Goal: Transaction & Acquisition: Purchase product/service

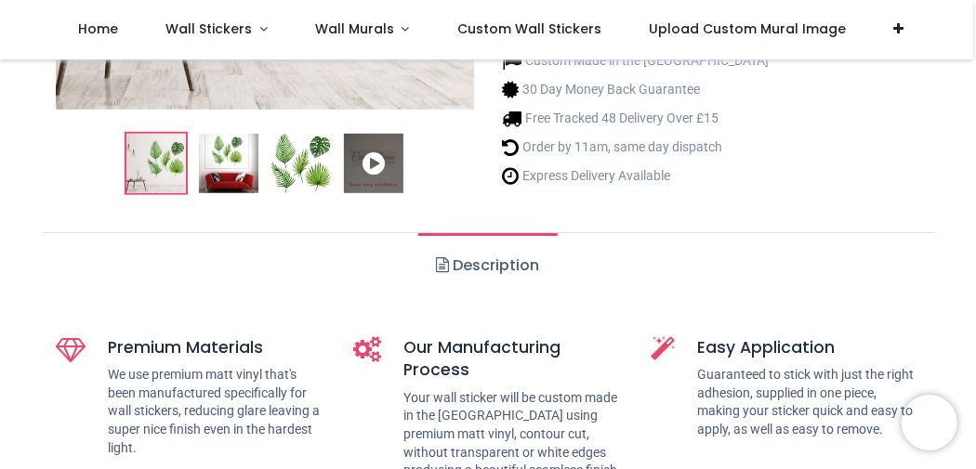
scroll to position [465, 0]
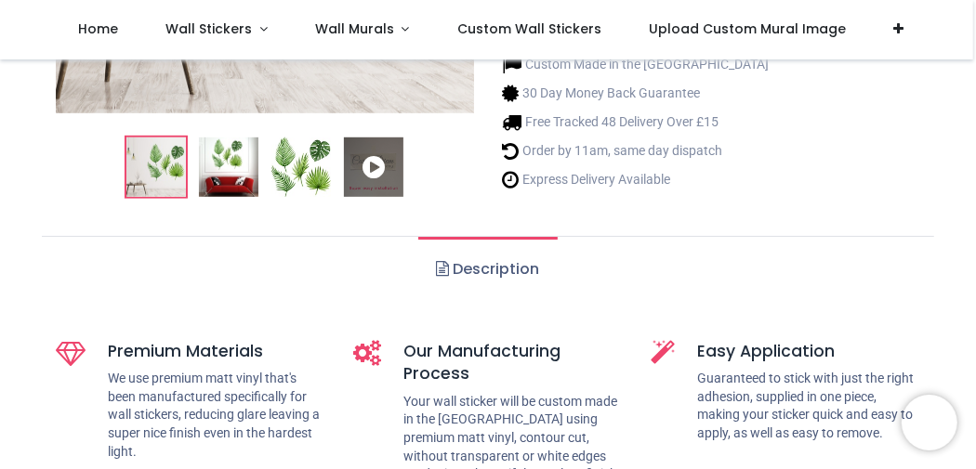
click at [373, 171] on icon at bounding box center [373, 167] width 59 height 59
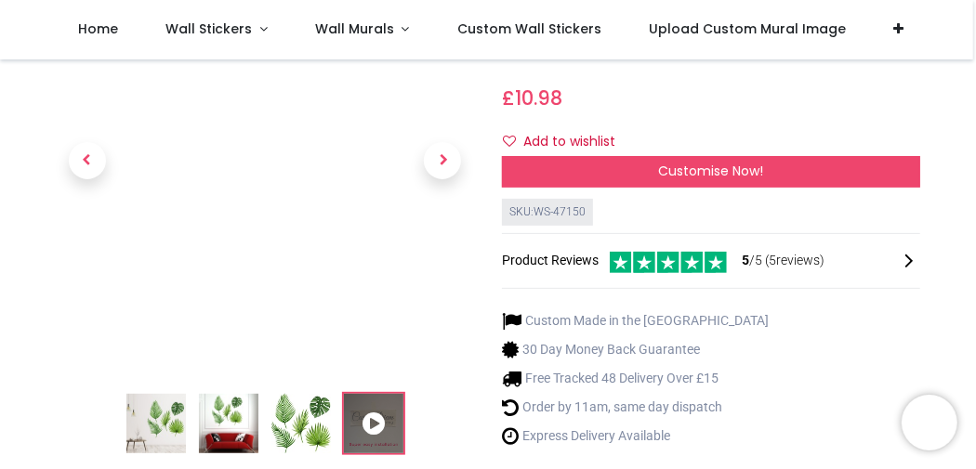
scroll to position [186, 0]
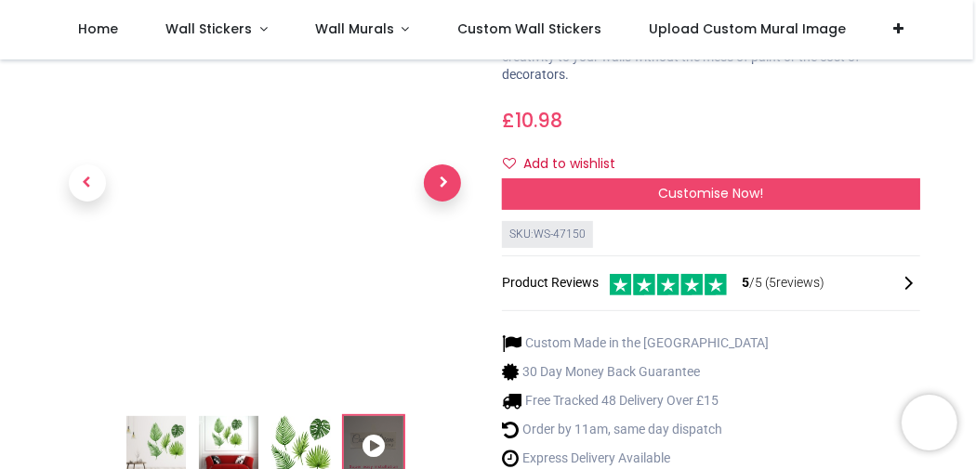
click at [440, 176] on span "Next" at bounding box center [442, 182] width 37 height 37
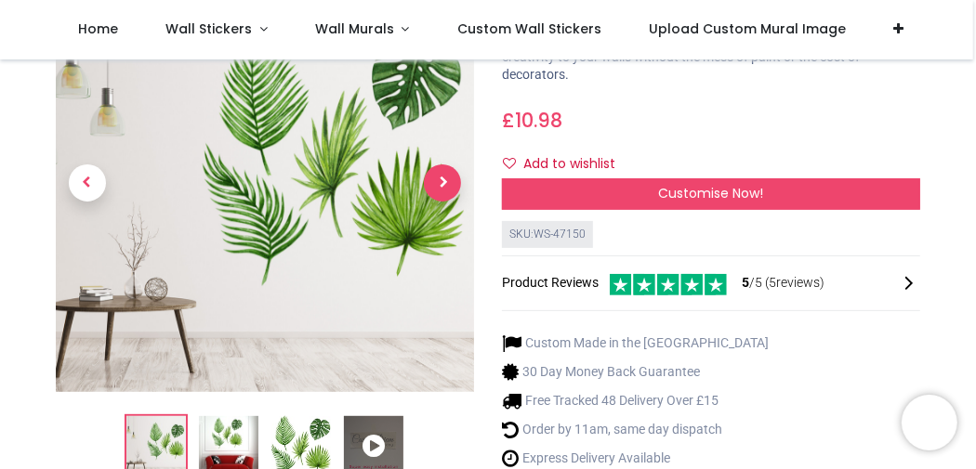
click at [438, 186] on span "Next" at bounding box center [442, 182] width 37 height 37
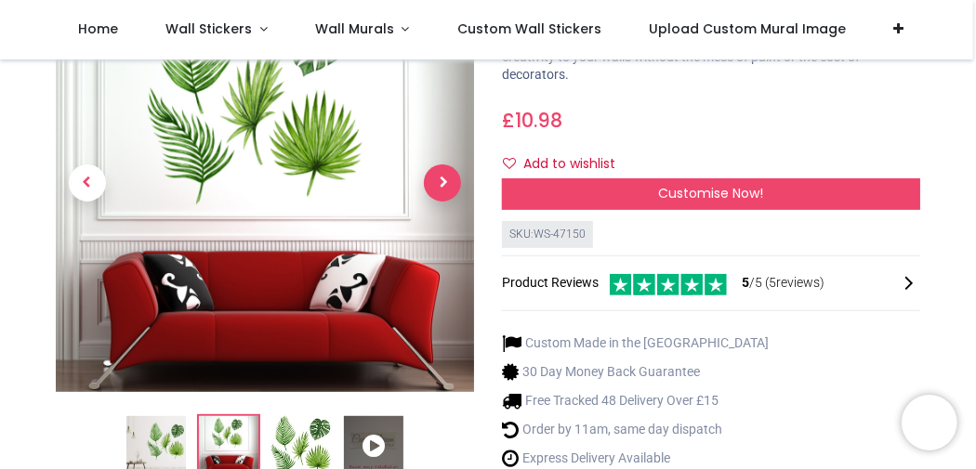
click at [440, 187] on span "Next" at bounding box center [442, 182] width 37 height 37
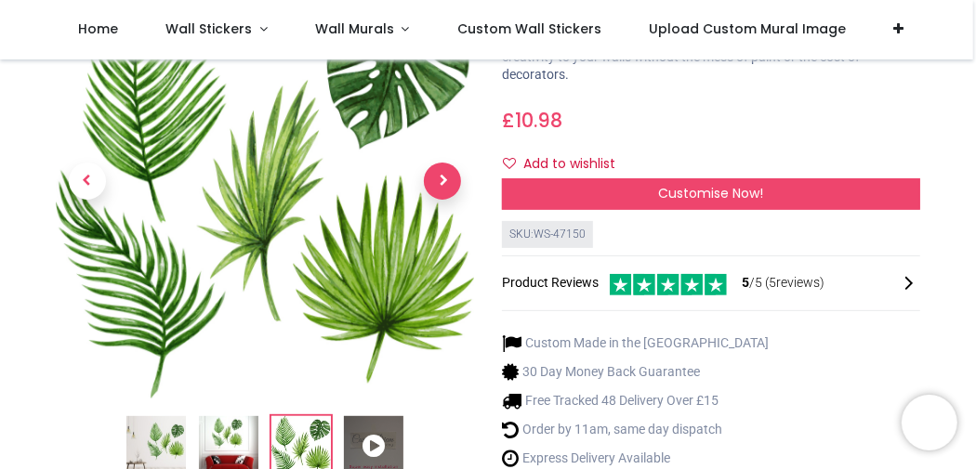
click at [445, 185] on span "Next" at bounding box center [442, 181] width 37 height 37
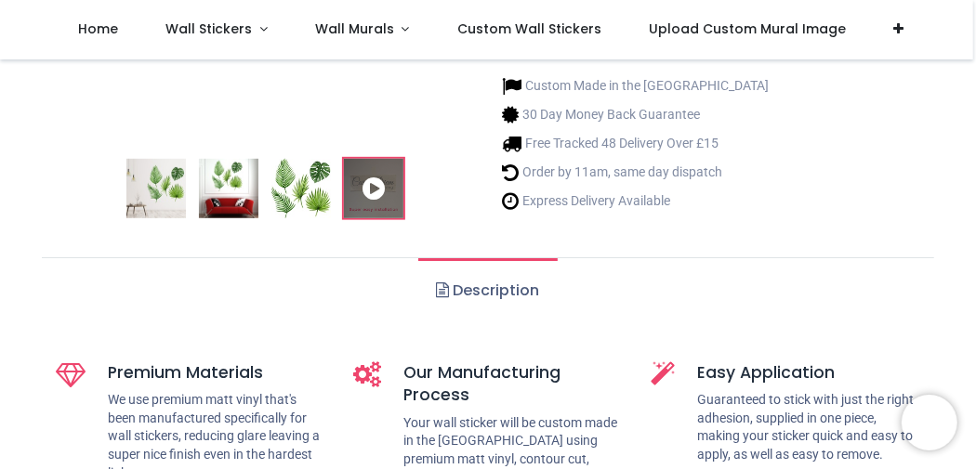
scroll to position [465, 0]
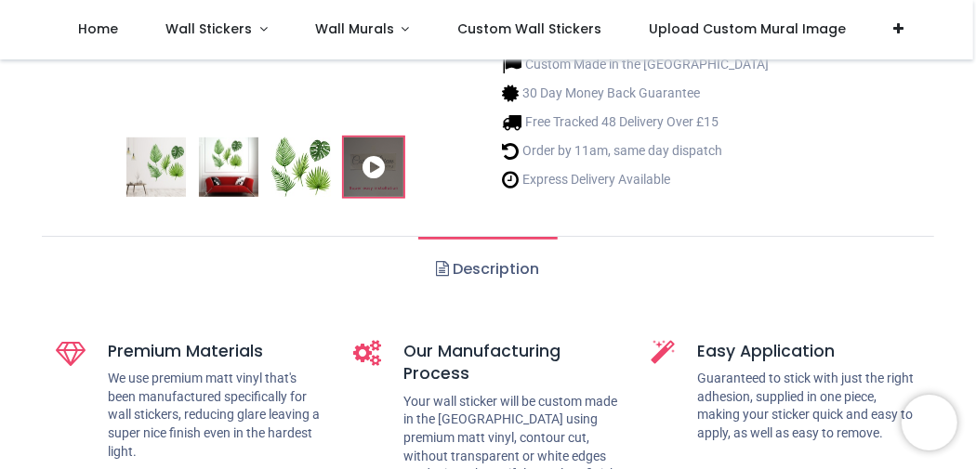
click at [459, 269] on link "Description" at bounding box center [487, 269] width 138 height 65
click at [440, 270] on span at bounding box center [443, 268] width 13 height 15
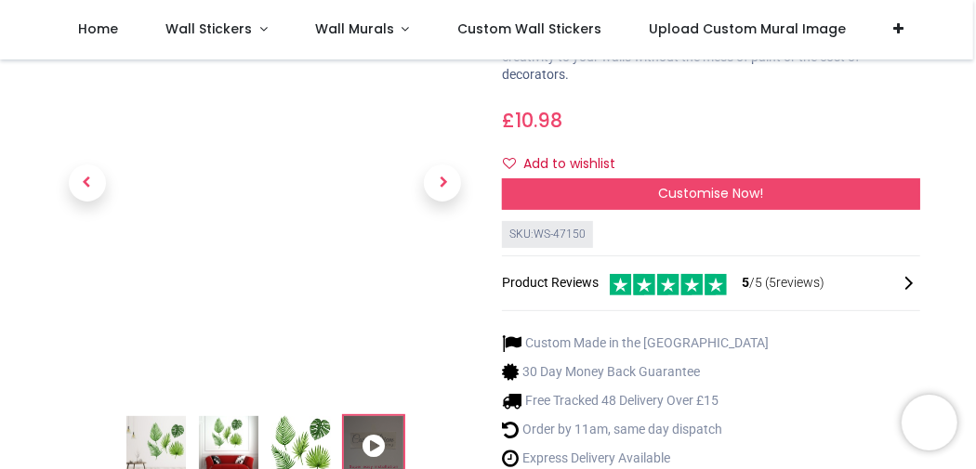
scroll to position [93, 0]
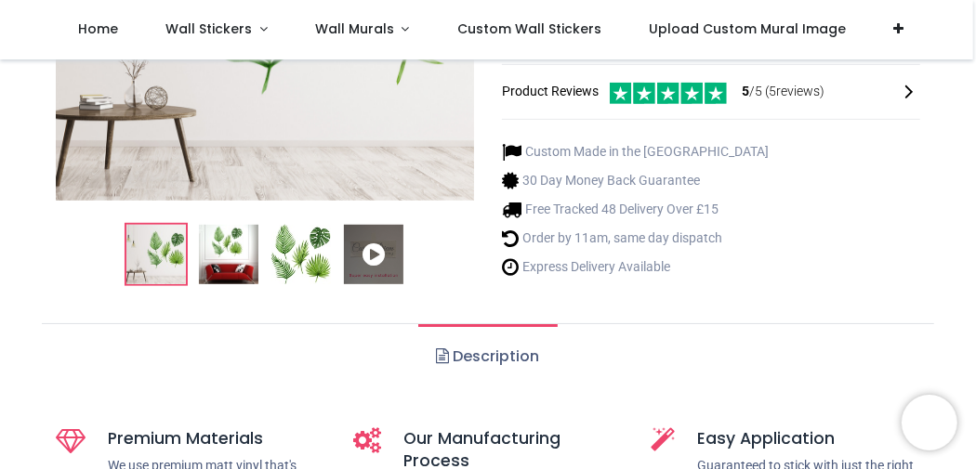
scroll to position [372, 0]
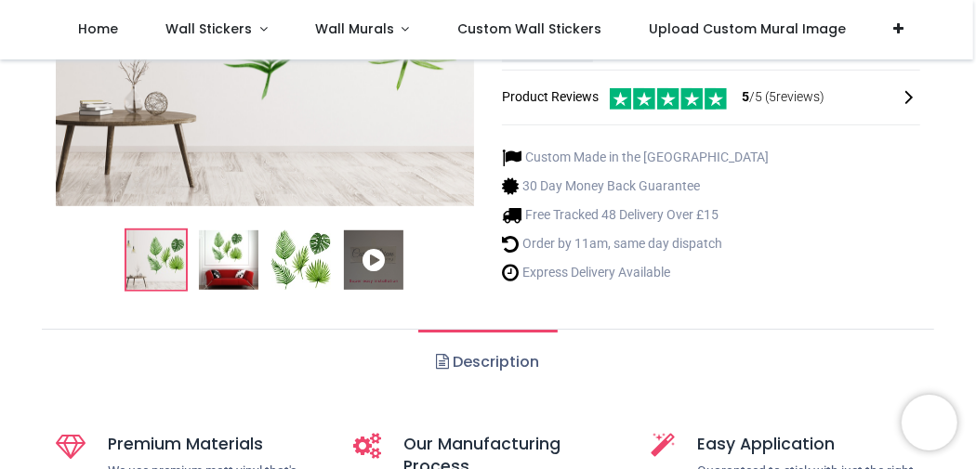
click at [370, 260] on icon at bounding box center [373, 259] width 59 height 59
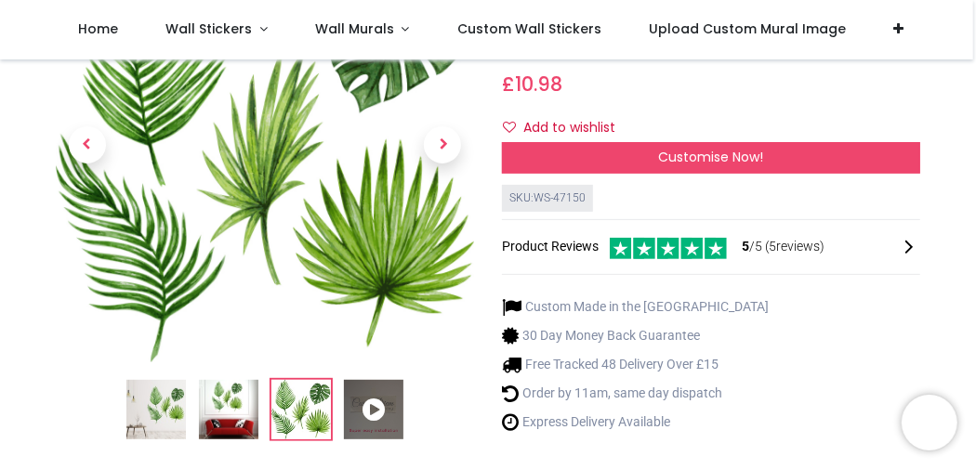
scroll to position [186, 0]
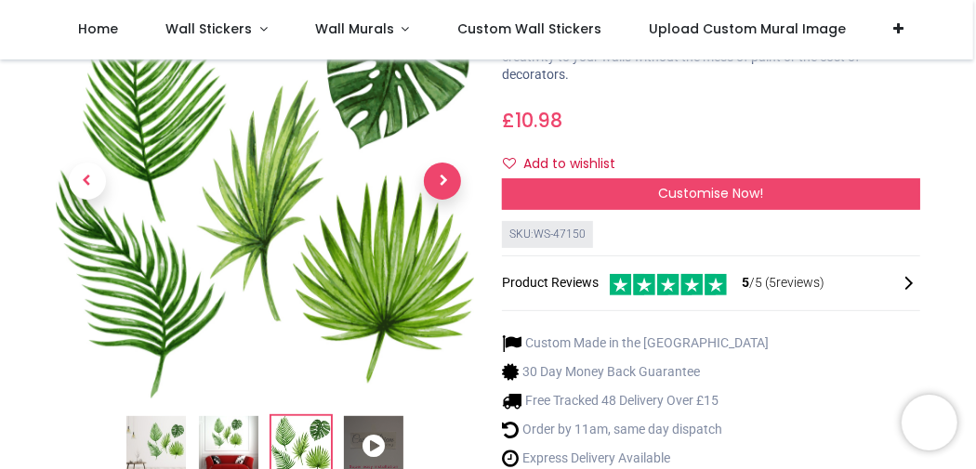
click at [441, 187] on span "Next" at bounding box center [442, 181] width 37 height 37
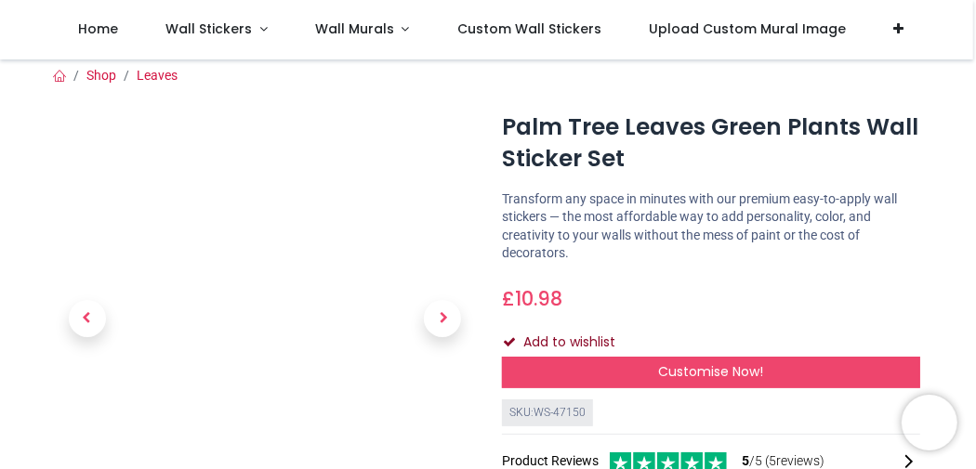
scroll to position [0, 0]
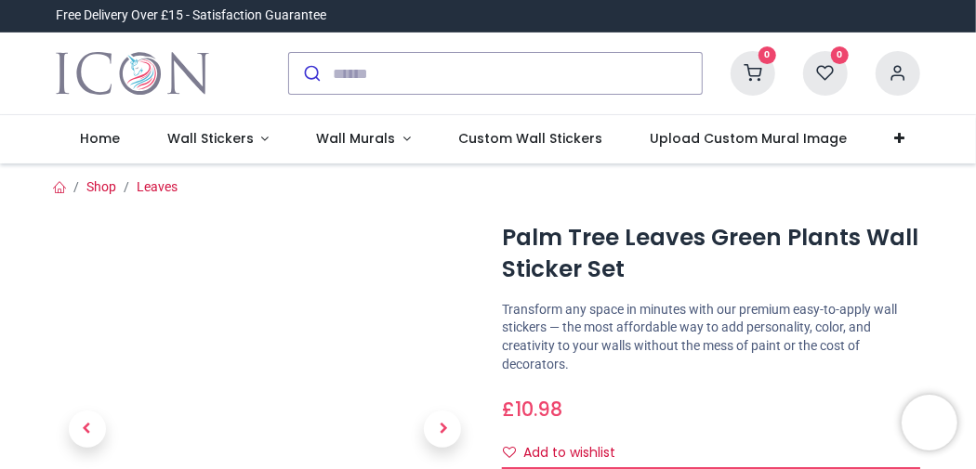
click at [589, 237] on h1 "Palm Tree Leaves Green Plants Wall Sticker Set" at bounding box center [711, 254] width 418 height 64
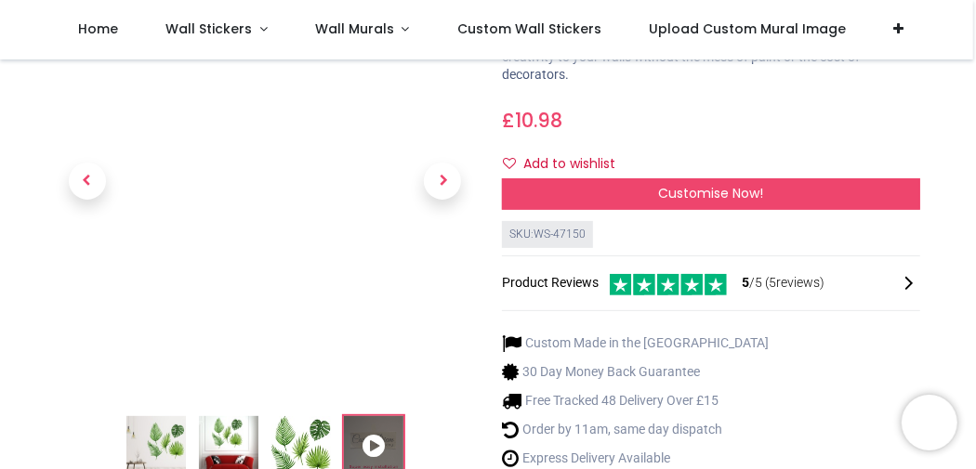
scroll to position [279, 0]
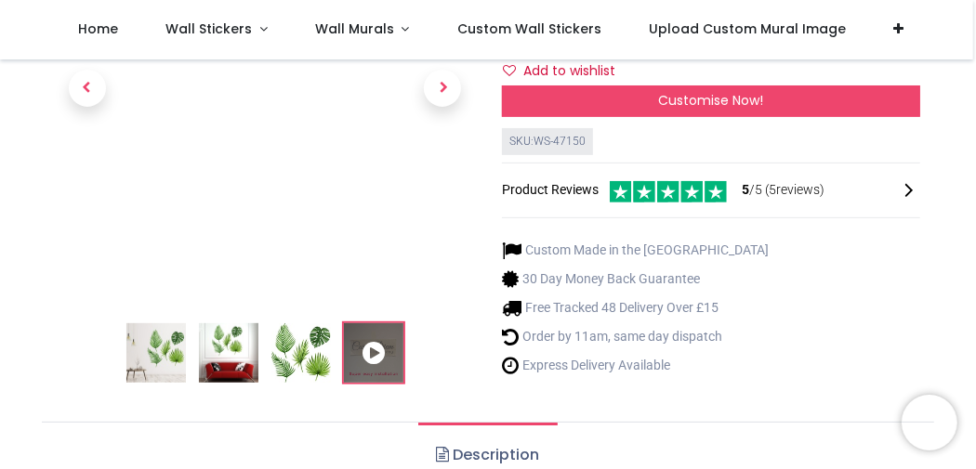
click at [578, 190] on div "Product Reviews 5 /5 ( 5 reviews)" at bounding box center [711, 190] width 418 height 25
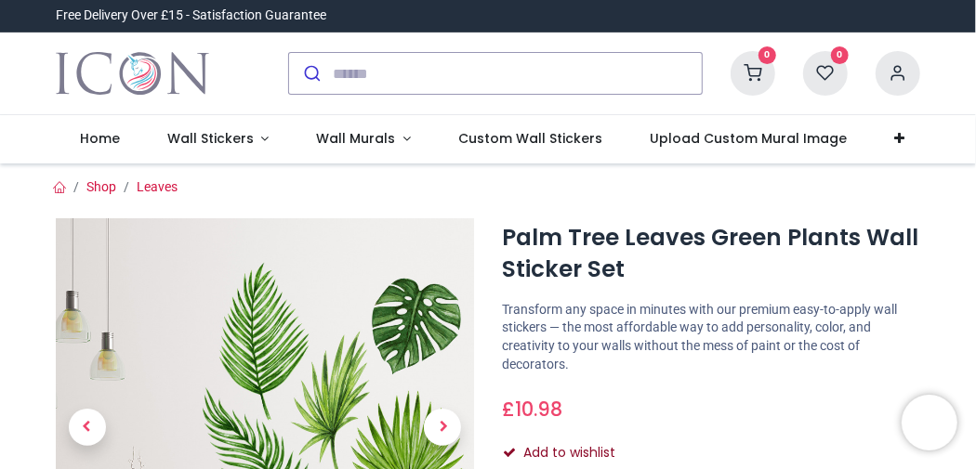
scroll to position [186, 0]
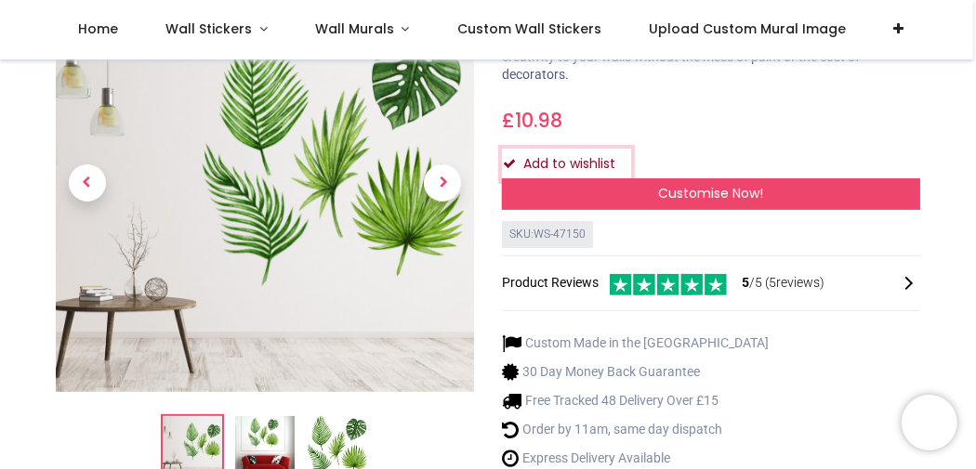
click at [534, 162] on button "Add to wishlist" at bounding box center [566, 165] width 129 height 32
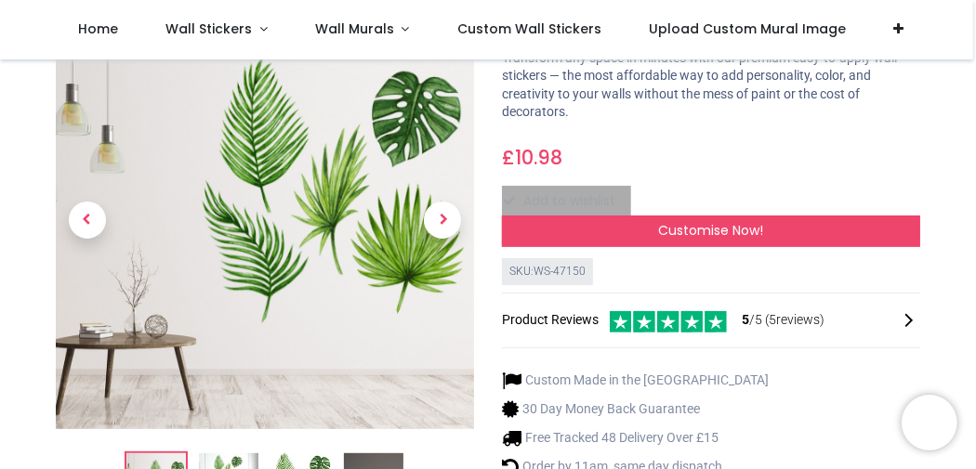
scroll to position [186, 0]
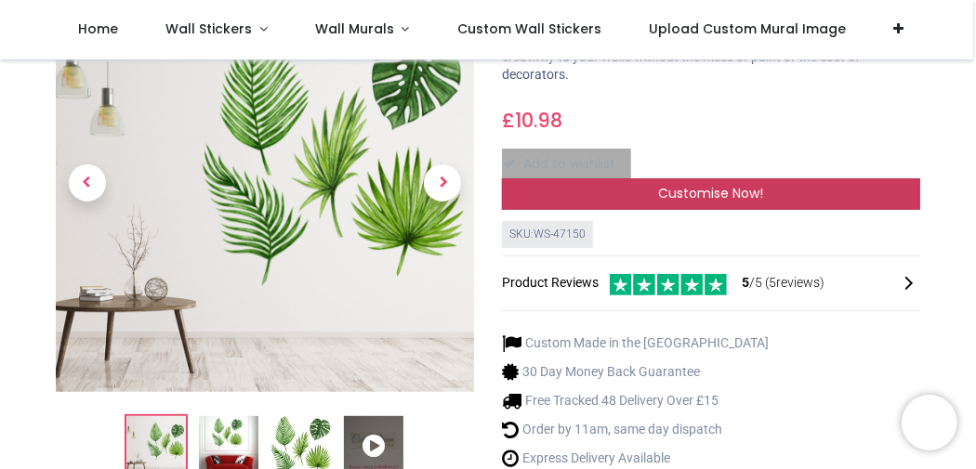
click at [674, 188] on span "Customise Now!" at bounding box center [711, 193] width 105 height 19
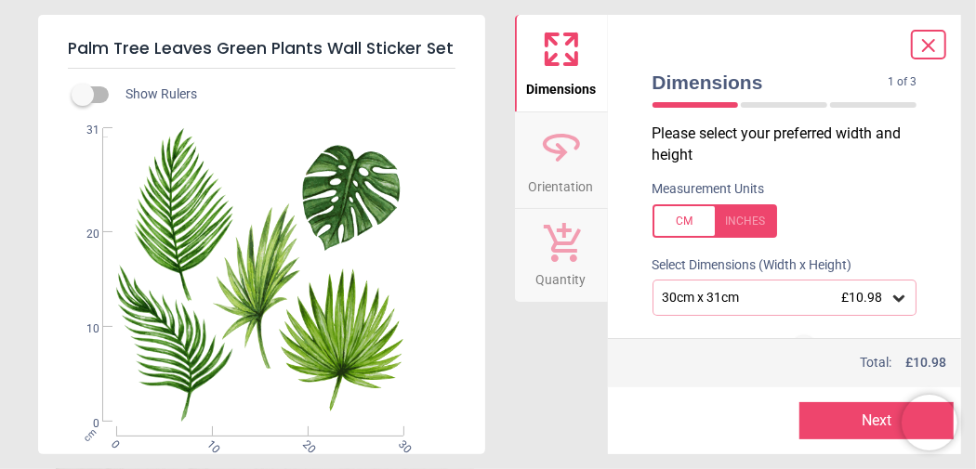
click at [691, 218] on div at bounding box center [714, 220] width 125 height 33
click at [691, 217] on div at bounding box center [714, 220] width 125 height 33
click at [862, 416] on button "Next" at bounding box center [876, 420] width 154 height 37
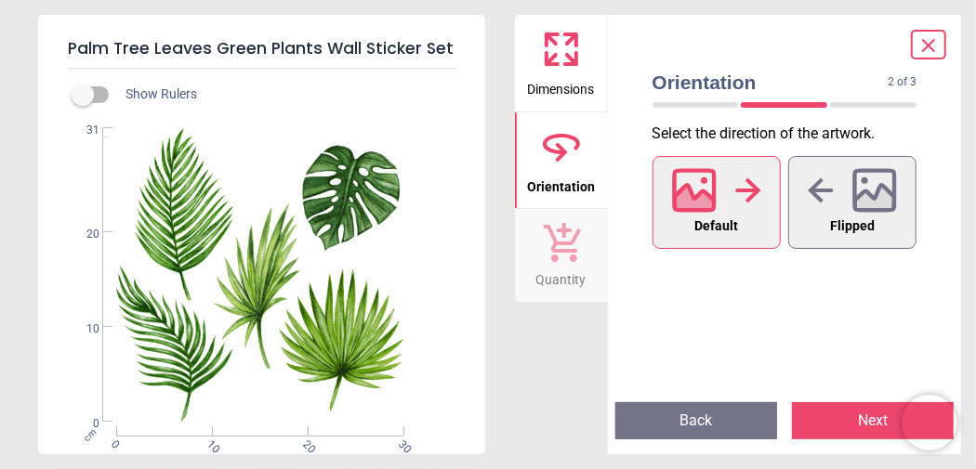
click at [732, 207] on div at bounding box center [716, 190] width 89 height 48
click at [874, 422] on button "Next" at bounding box center [873, 420] width 162 height 37
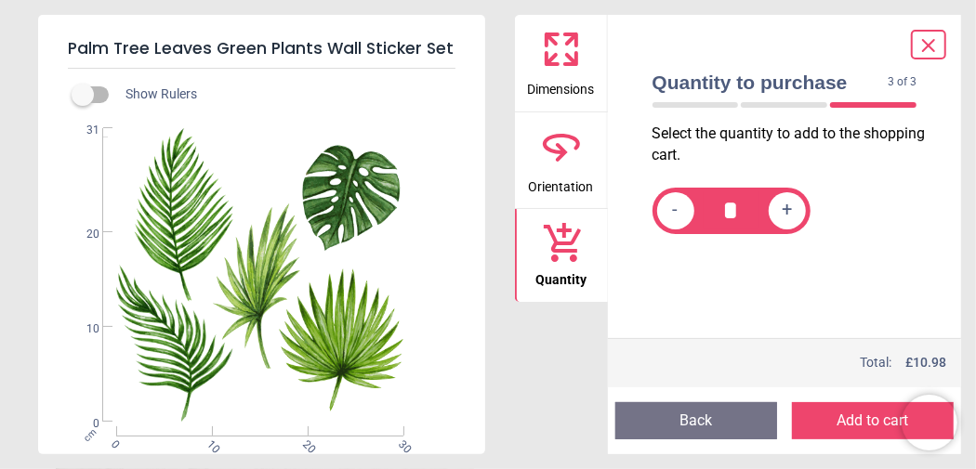
click at [932, 47] on icon at bounding box center [928, 45] width 22 height 22
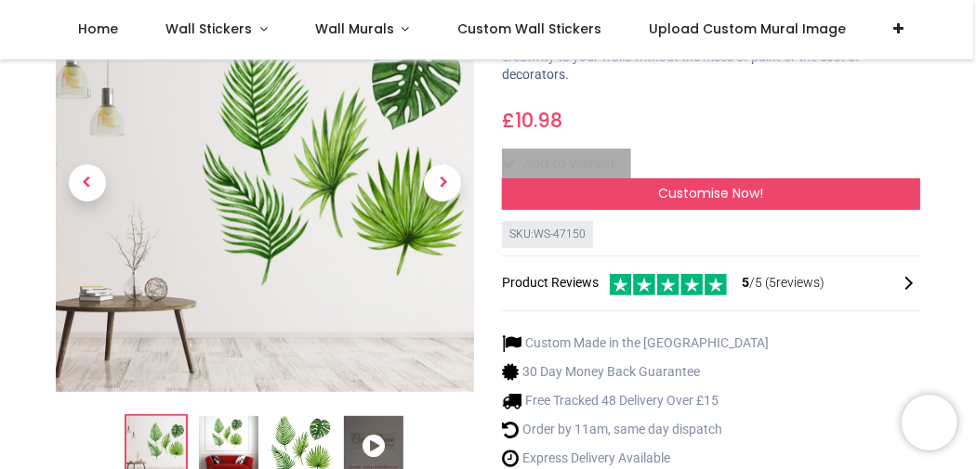
drag, startPoint x: 704, startPoint y: 153, endPoint x: 753, endPoint y: 143, distance: 49.4
click at [755, 143] on div "£ 10.98 10.98 GBP £ 10.98 £ 10.98 Not Available For Sale Size 30cm (W) x 31cm (…" at bounding box center [711, 139] width 418 height 81
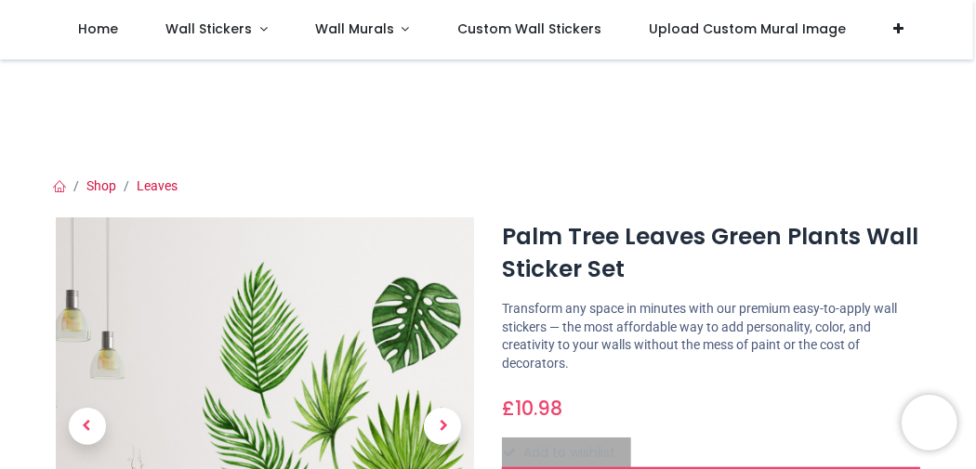
scroll to position [93, 0]
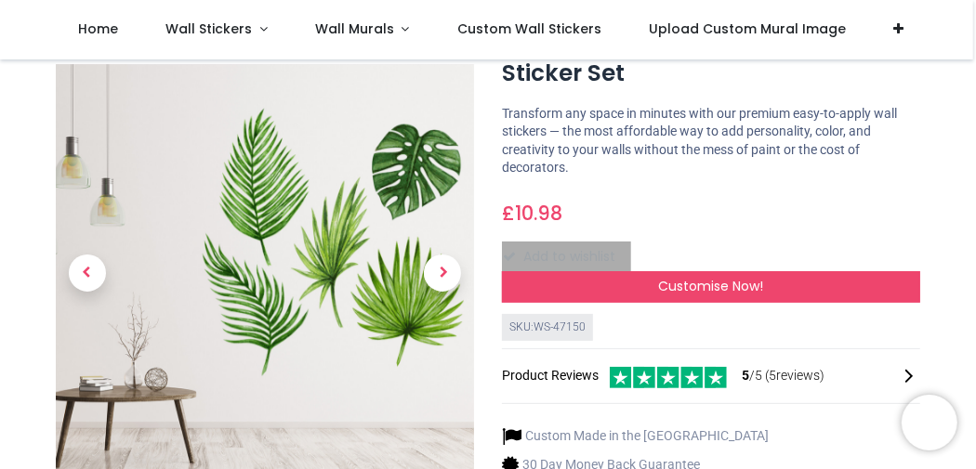
click at [607, 253] on div "Add to wishlist" at bounding box center [711, 258] width 418 height 32
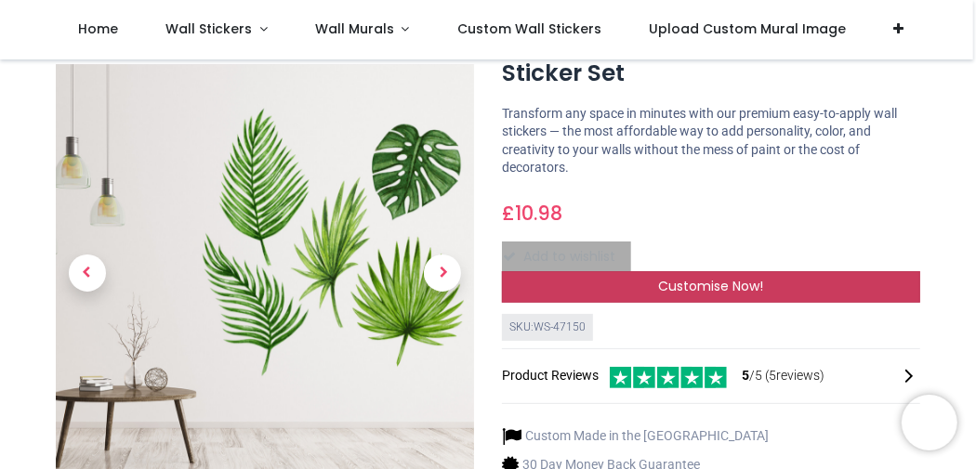
click at [681, 286] on span "Customise Now!" at bounding box center [711, 286] width 105 height 19
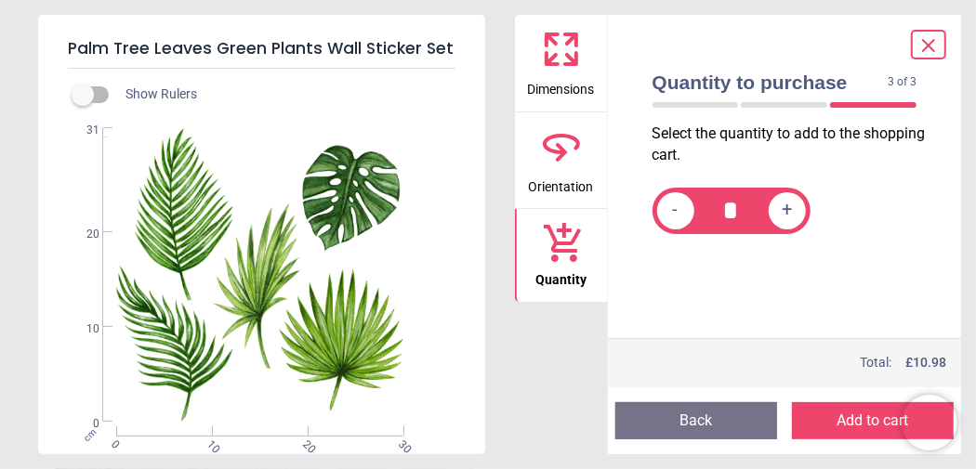
click at [855, 424] on button "Add to cart" at bounding box center [873, 420] width 162 height 37
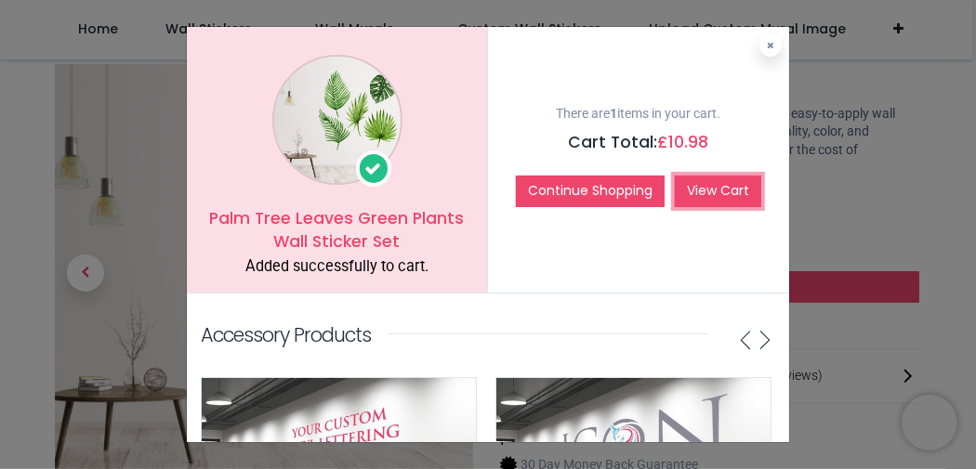
click at [699, 189] on link "View Cart" at bounding box center [718, 192] width 86 height 32
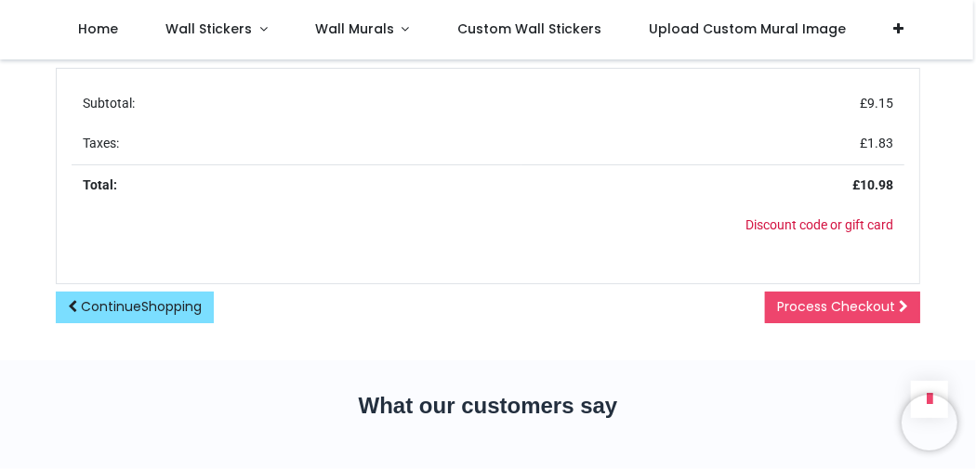
scroll to position [929, 0]
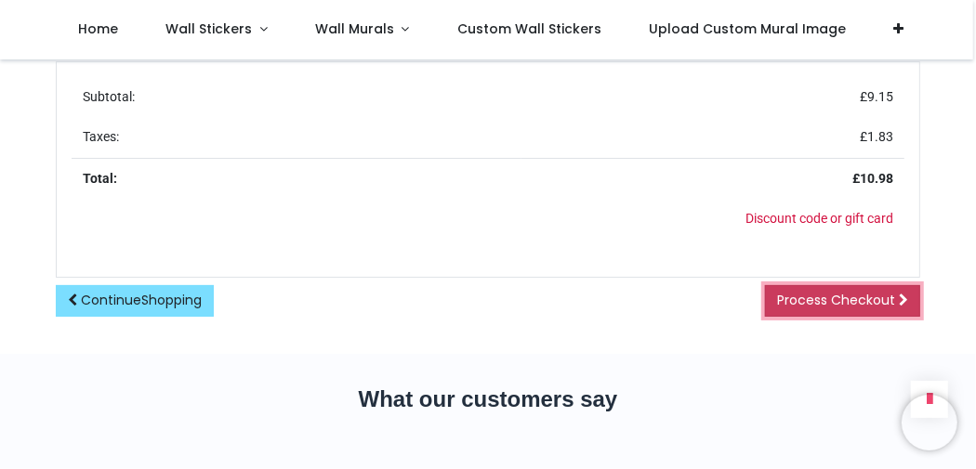
click at [819, 294] on span "Process Checkout" at bounding box center [836, 300] width 118 height 19
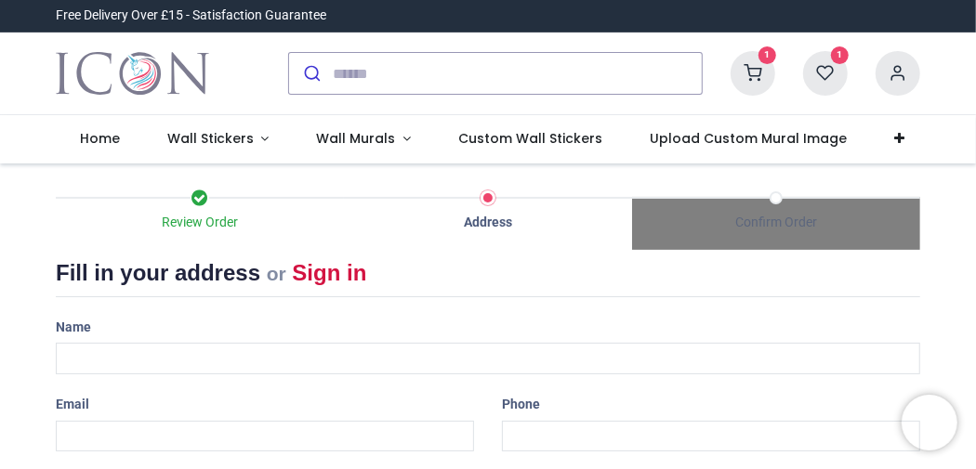
select select "***"
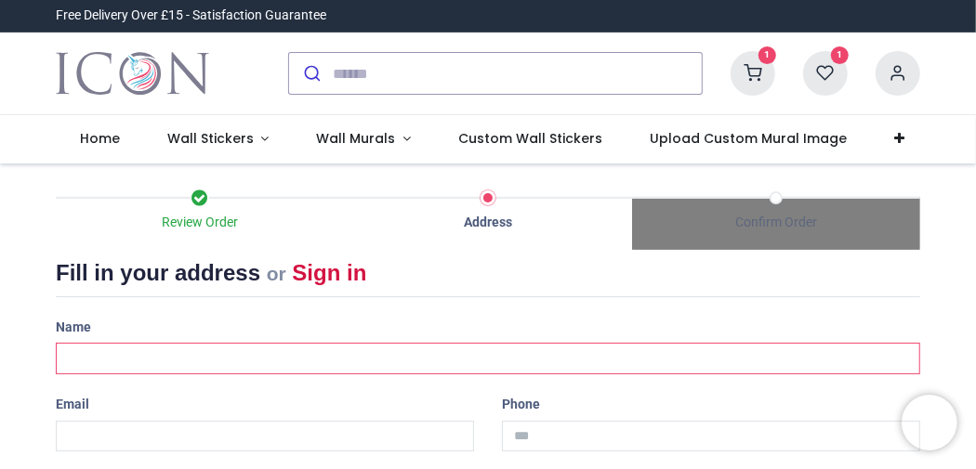
click at [67, 354] on input "text" at bounding box center [488, 359] width 864 height 32
type input "**********"
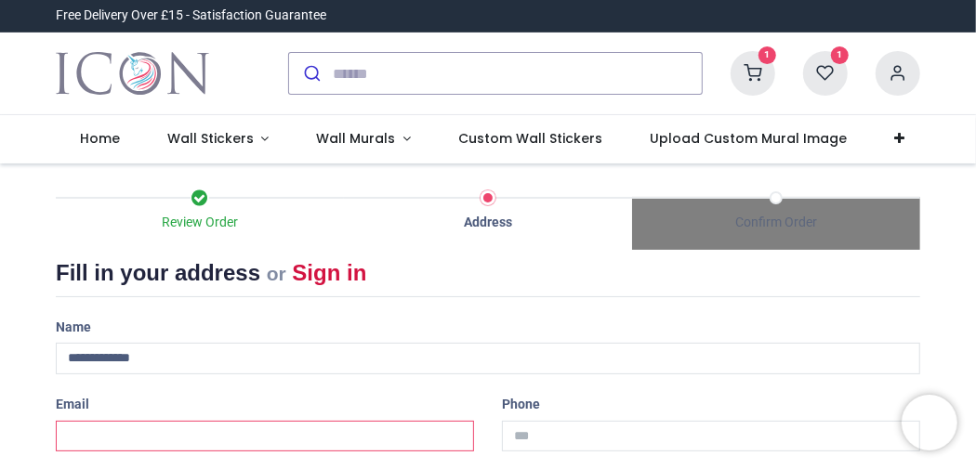
type input "**********"
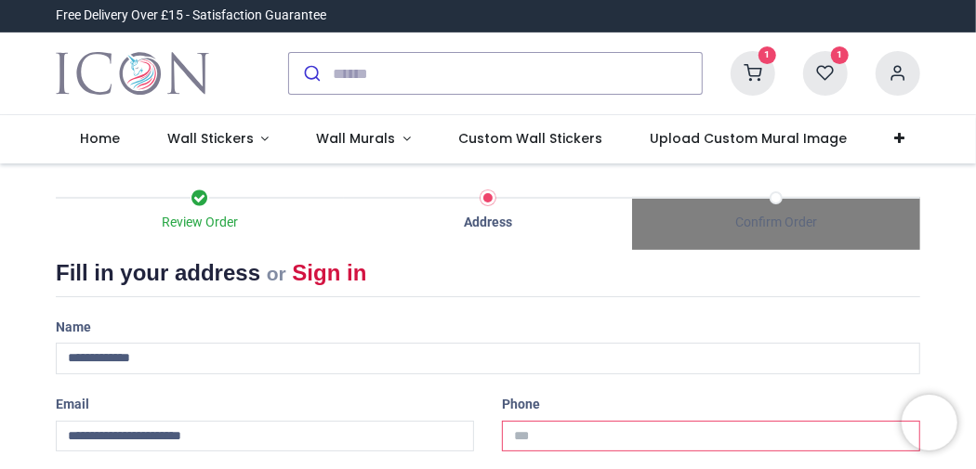
type input "**********"
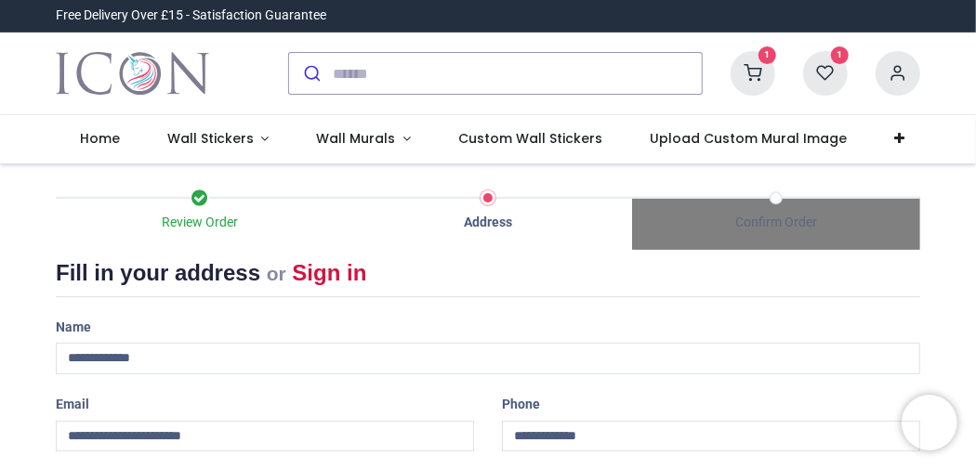
type input "**********"
type input "******"
type input "********"
select select "***"
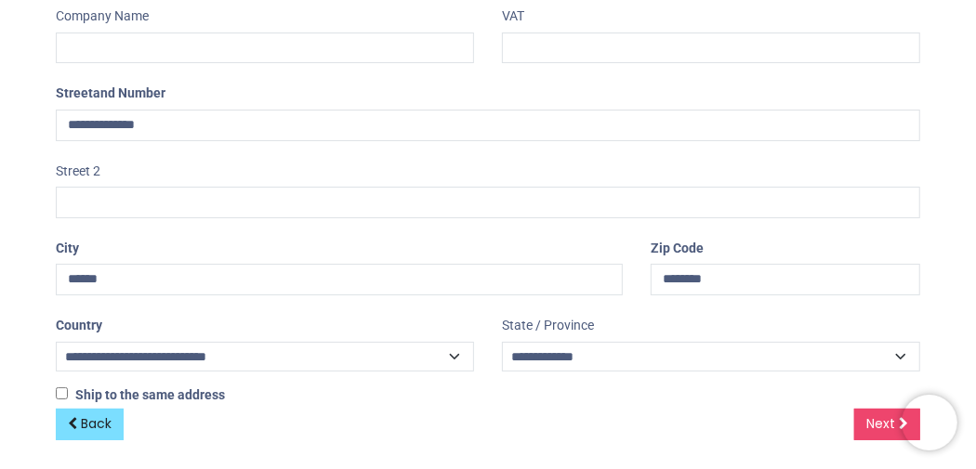
scroll to position [466, 0]
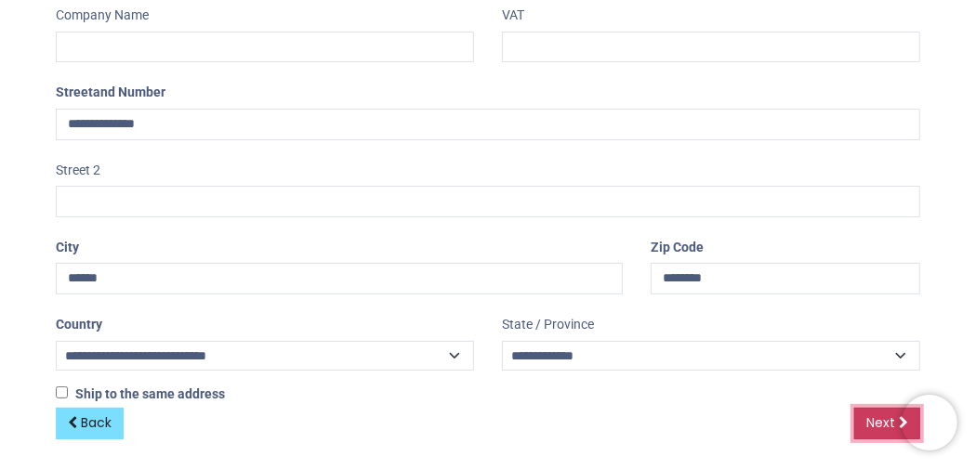
click at [883, 415] on span "Next" at bounding box center [880, 422] width 29 height 19
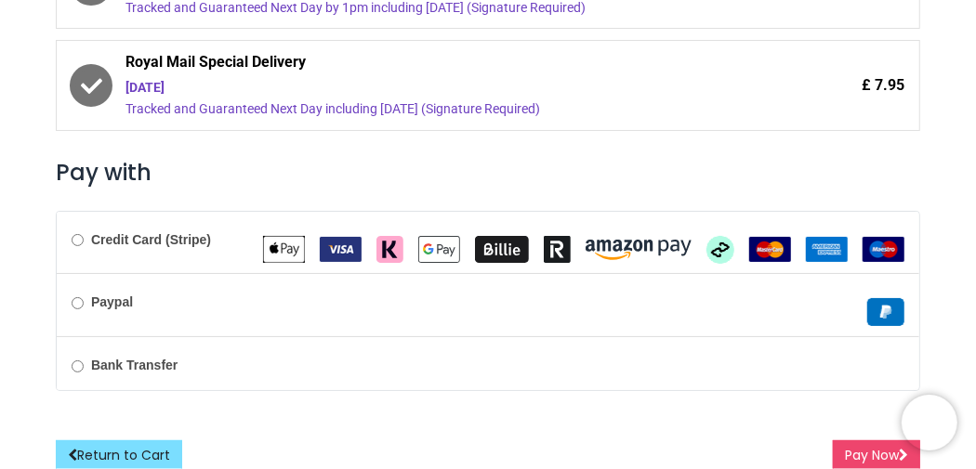
scroll to position [632, 0]
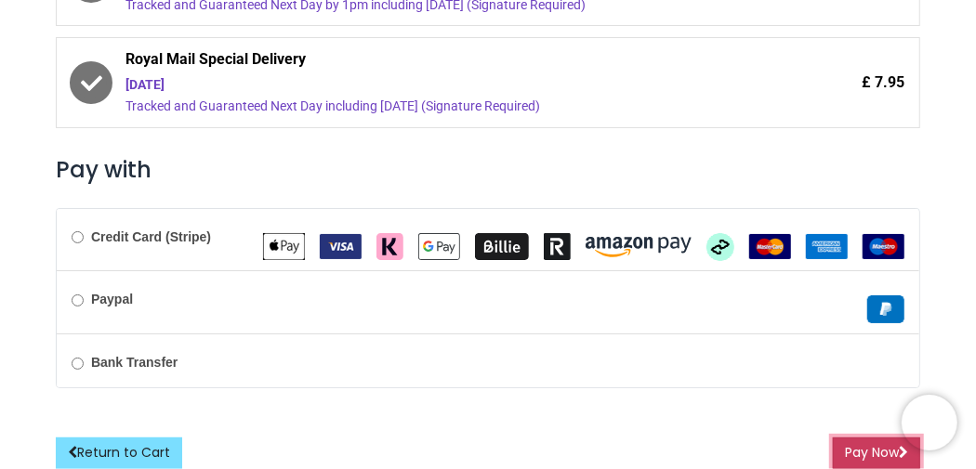
click at [877, 441] on button "Pay Now" at bounding box center [876, 454] width 87 height 32
